Goal: Check status: Check status

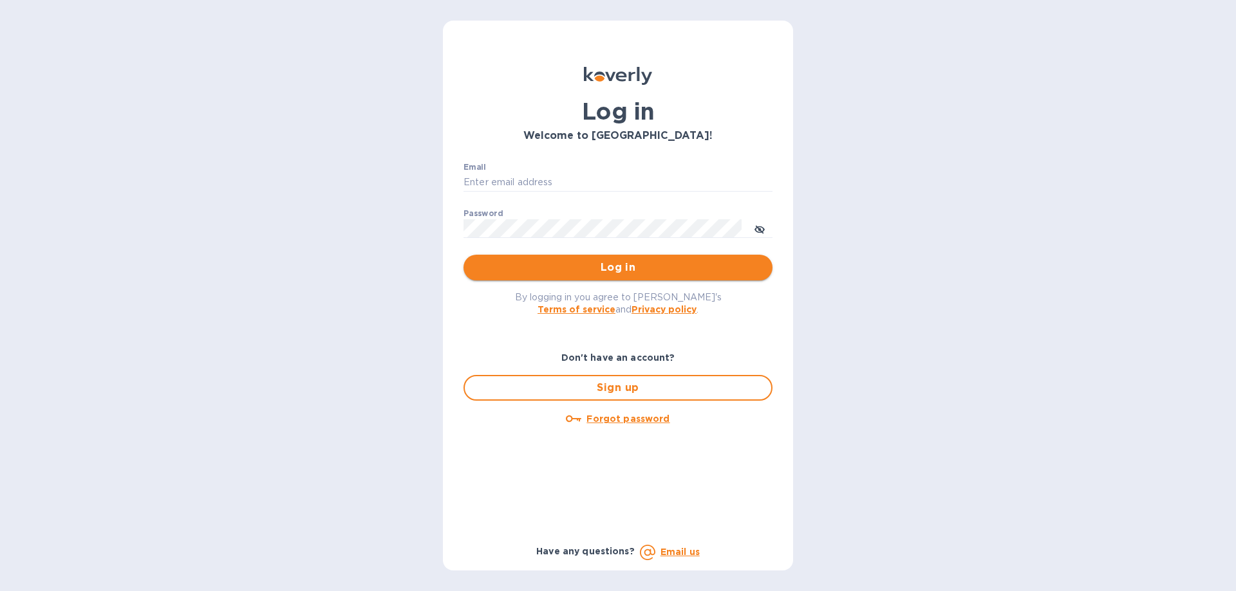
type input "[EMAIL_ADDRESS][DOMAIN_NAME]"
click at [522, 256] on button "Log in" at bounding box center [617, 268] width 309 height 26
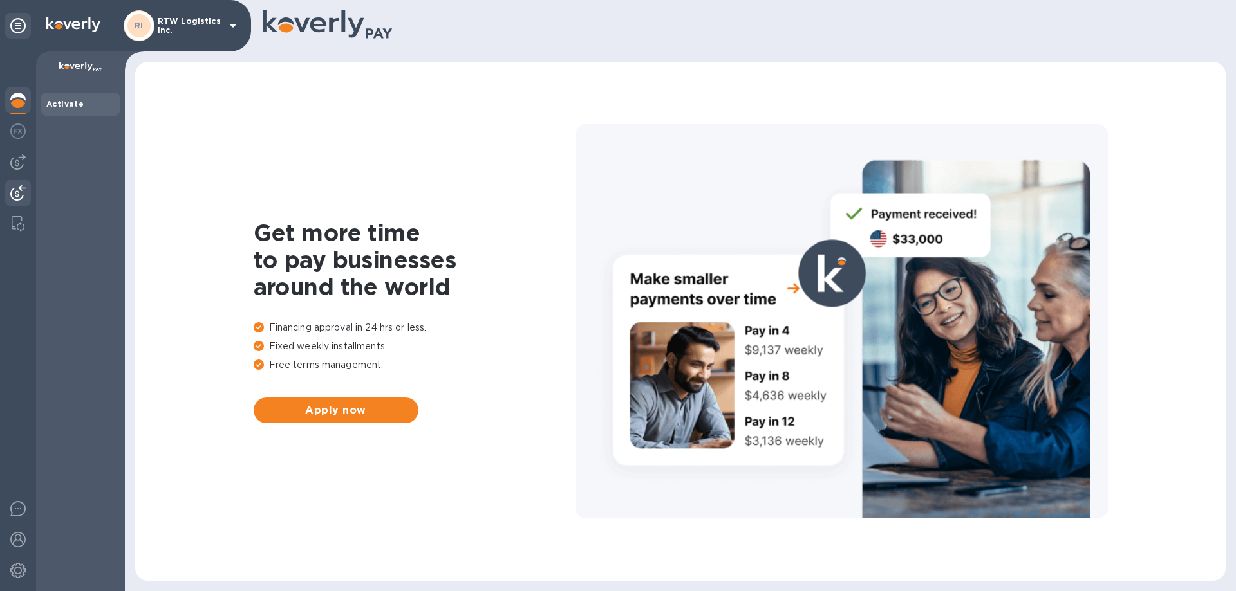
click at [17, 194] on img at bounding box center [17, 192] width 15 height 15
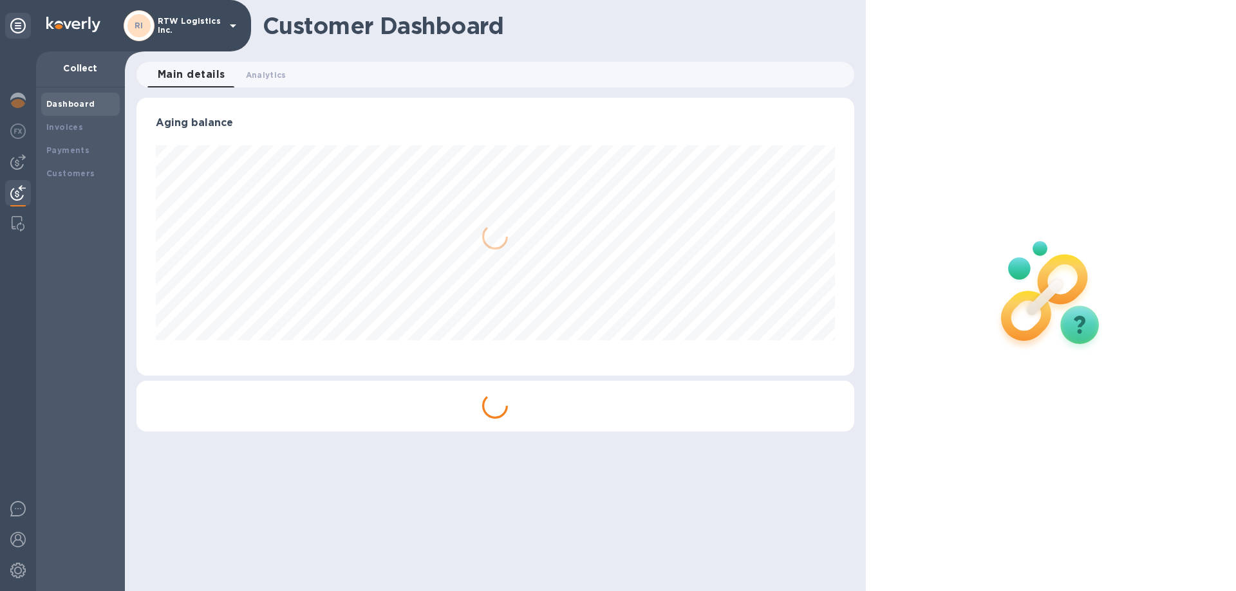
scroll to position [278, 717]
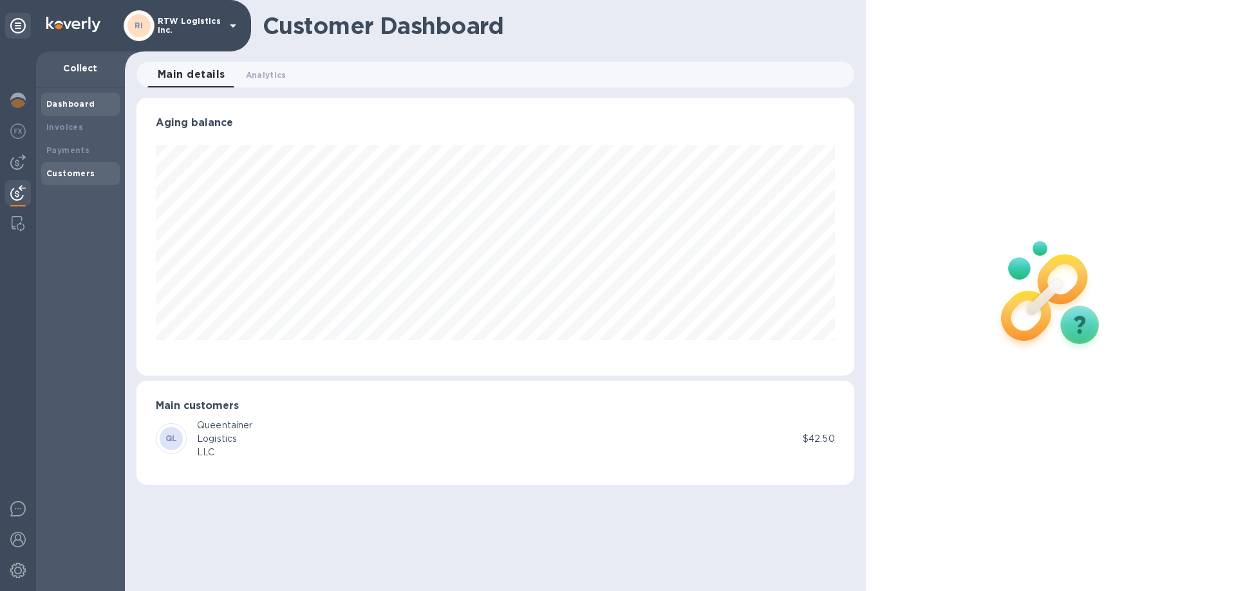
click at [50, 178] on div "Customers" at bounding box center [80, 173] width 68 height 13
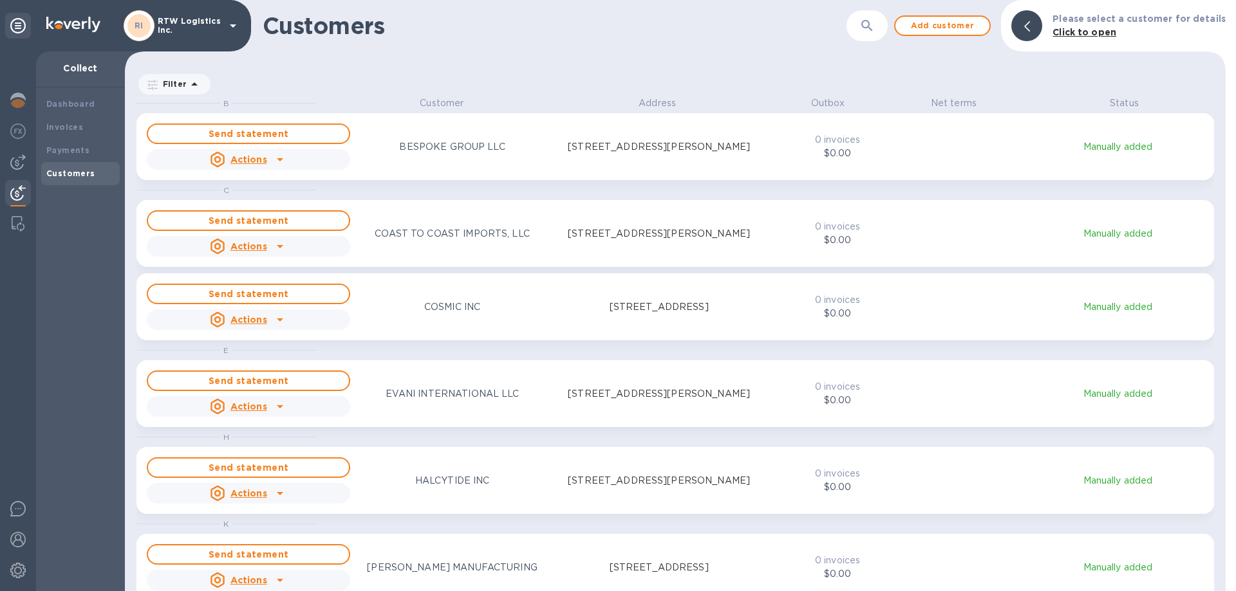
scroll to position [485, 1095]
click at [46, 153] on b "Payments" at bounding box center [67, 150] width 43 height 10
